Goal: Task Accomplishment & Management: Use online tool/utility

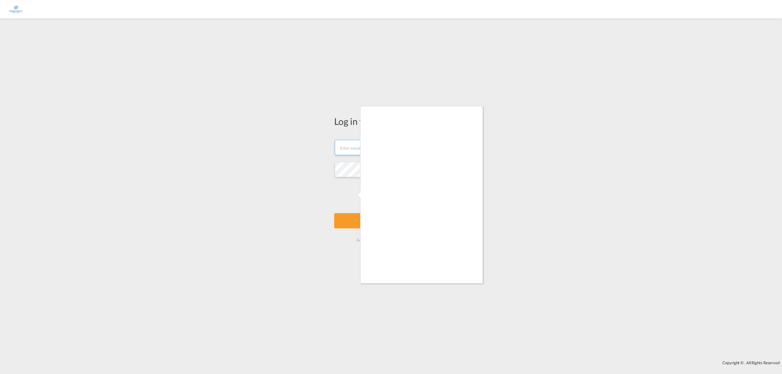
type input "[PERSON_NAME][EMAIL_ADDRESS][DOMAIN_NAME]"
click at [463, 287] on div at bounding box center [391, 187] width 782 height 374
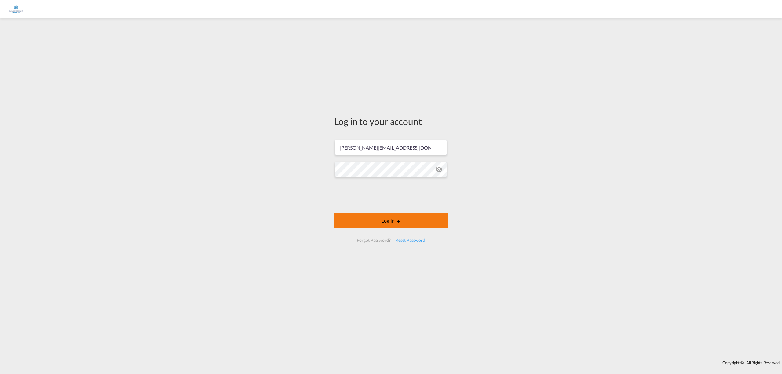
click at [388, 214] on button "Log In" at bounding box center [391, 220] width 114 height 15
